Goal: Ask a question

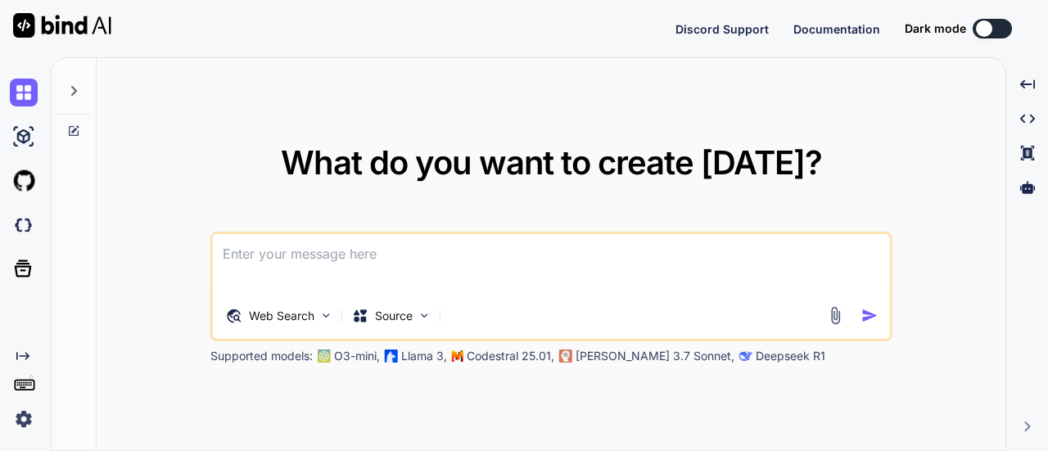
click at [280, 176] on div "What do you want to create [DATE]? Web Search Source Supported models: O3-mini,…" at bounding box center [551, 256] width 682 height 218
click at [287, 269] on textarea at bounding box center [551, 264] width 677 height 61
click at [24, 93] on img at bounding box center [24, 93] width 28 height 28
type textarea "x"
click at [261, 269] on textarea at bounding box center [551, 264] width 677 height 61
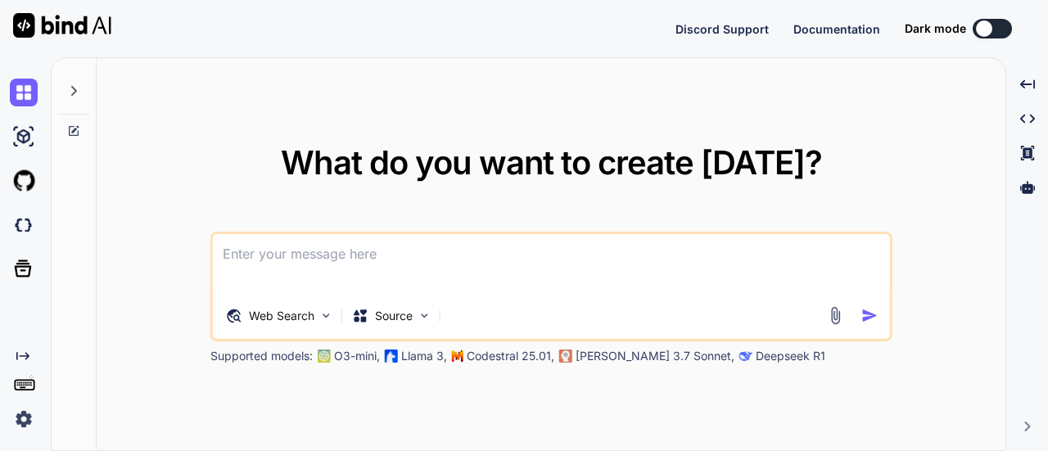
type textarea "h"
type textarea "x"
type textarea "he"
type textarea "x"
type textarea "hel"
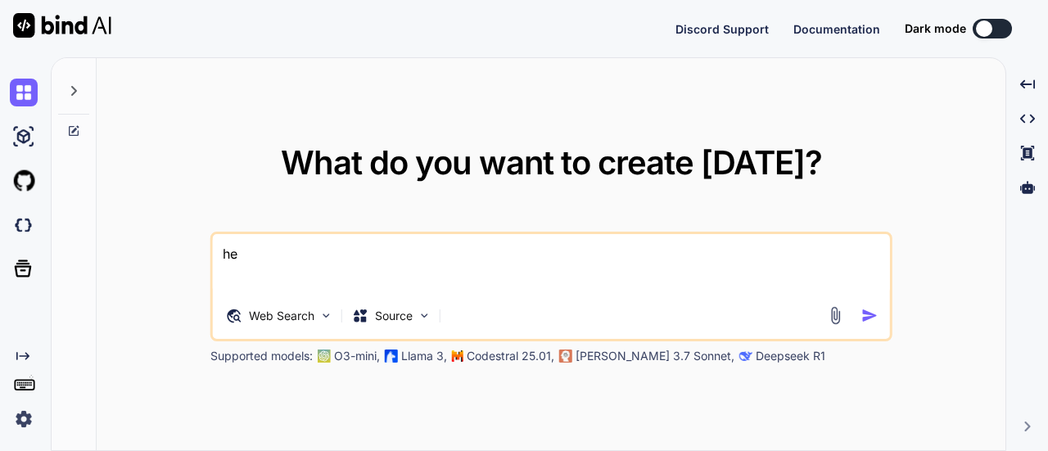
type textarea "x"
type textarea "hell"
type textarea "x"
type textarea "hello"
type textarea "x"
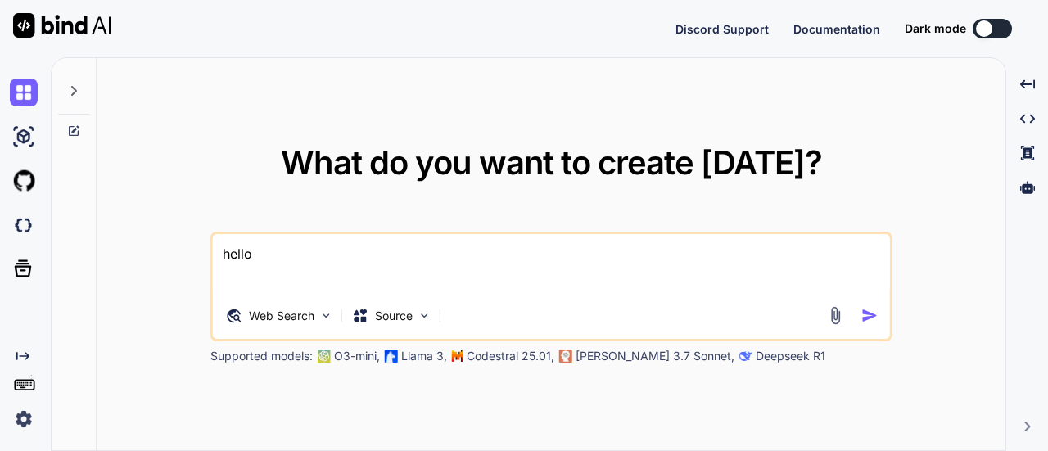
type textarea "hello"
click at [871, 315] on img "button" at bounding box center [869, 315] width 17 height 17
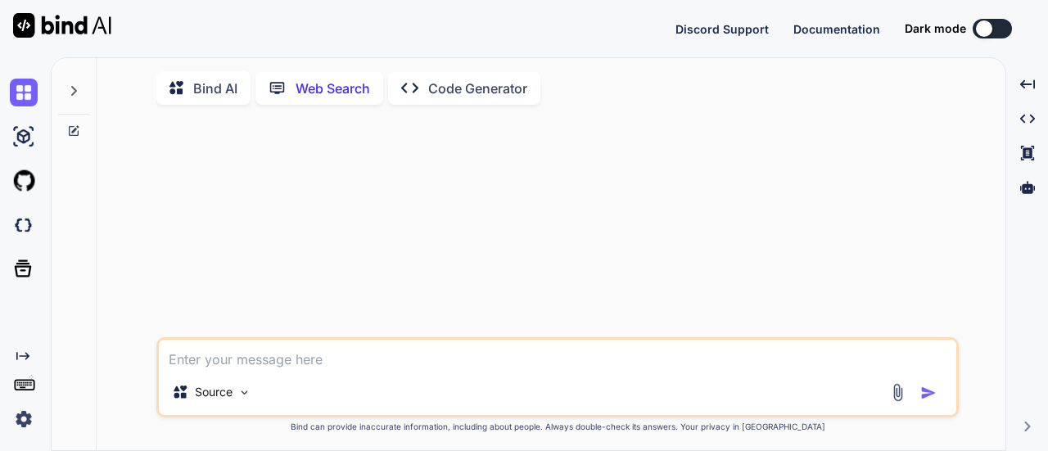
scroll to position [6, 0]
click at [218, 76] on p "Bind AI" at bounding box center [215, 86] width 44 height 20
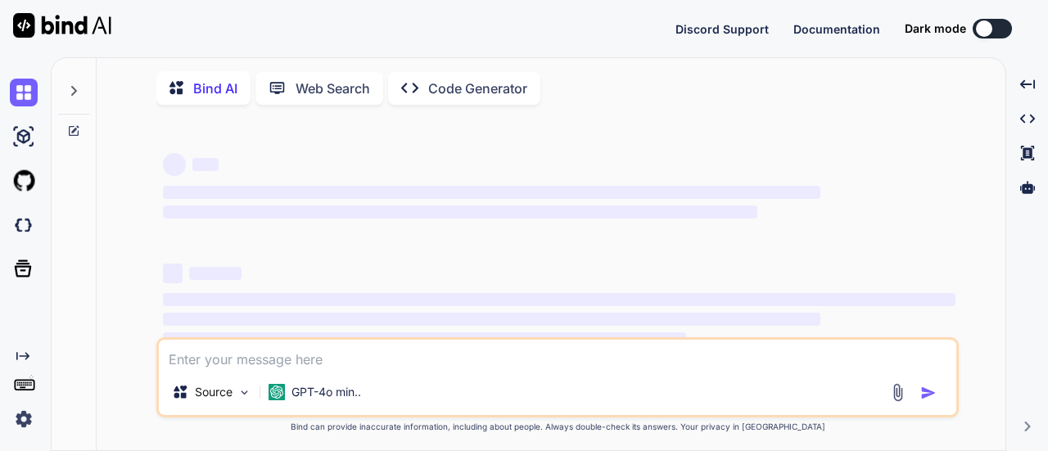
type textarea "x"
click at [20, 416] on img at bounding box center [24, 419] width 28 height 28
type textarea "x"
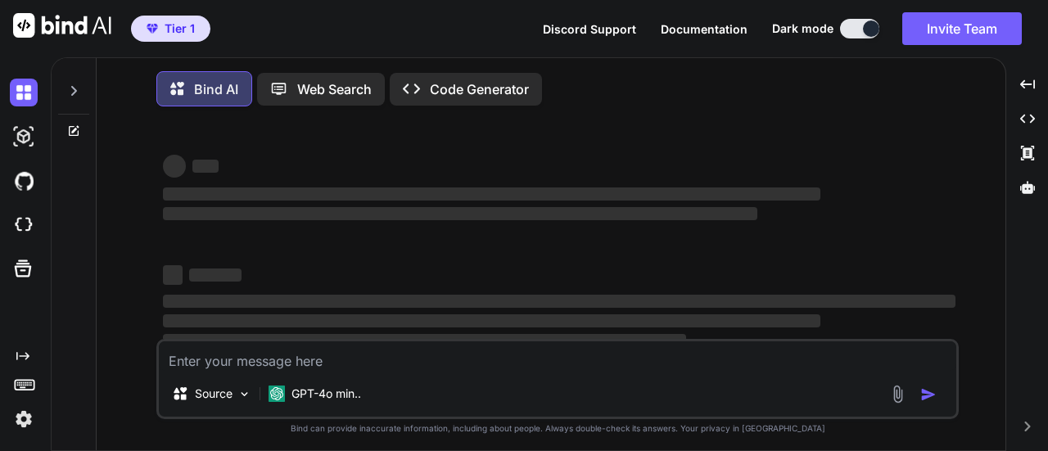
click at [300, 30] on div "Tier 1 Discord Support Documentation Dark mode Invite Team Created with Pixso." at bounding box center [524, 28] width 1048 height 57
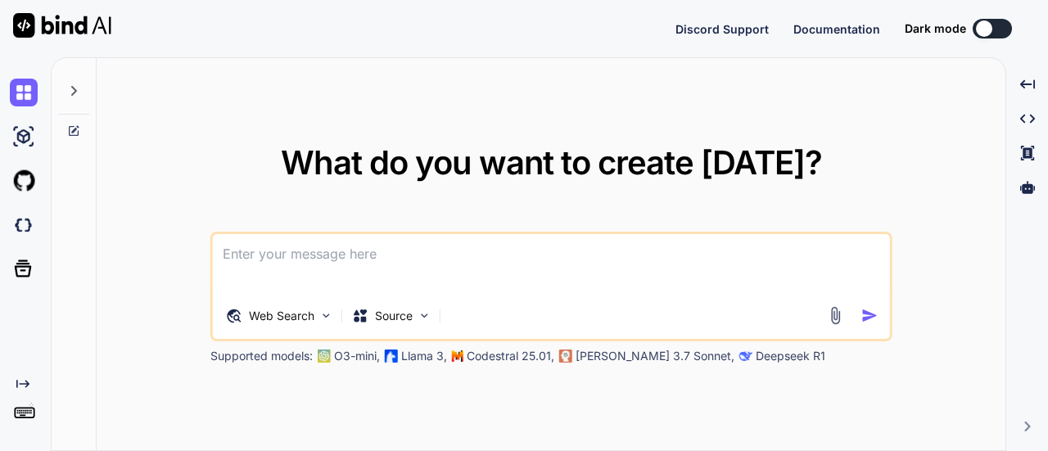
type textarea "x"
